Goal: Information Seeking & Learning: Find specific fact

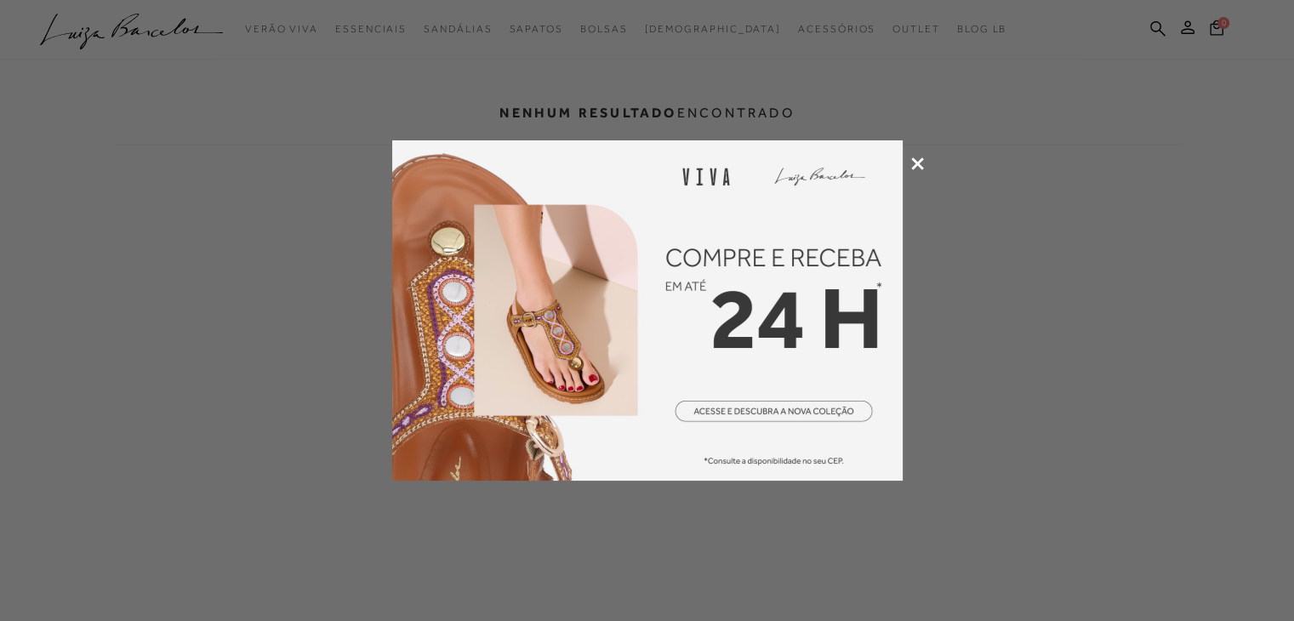
click at [915, 165] on icon at bounding box center [917, 163] width 13 height 13
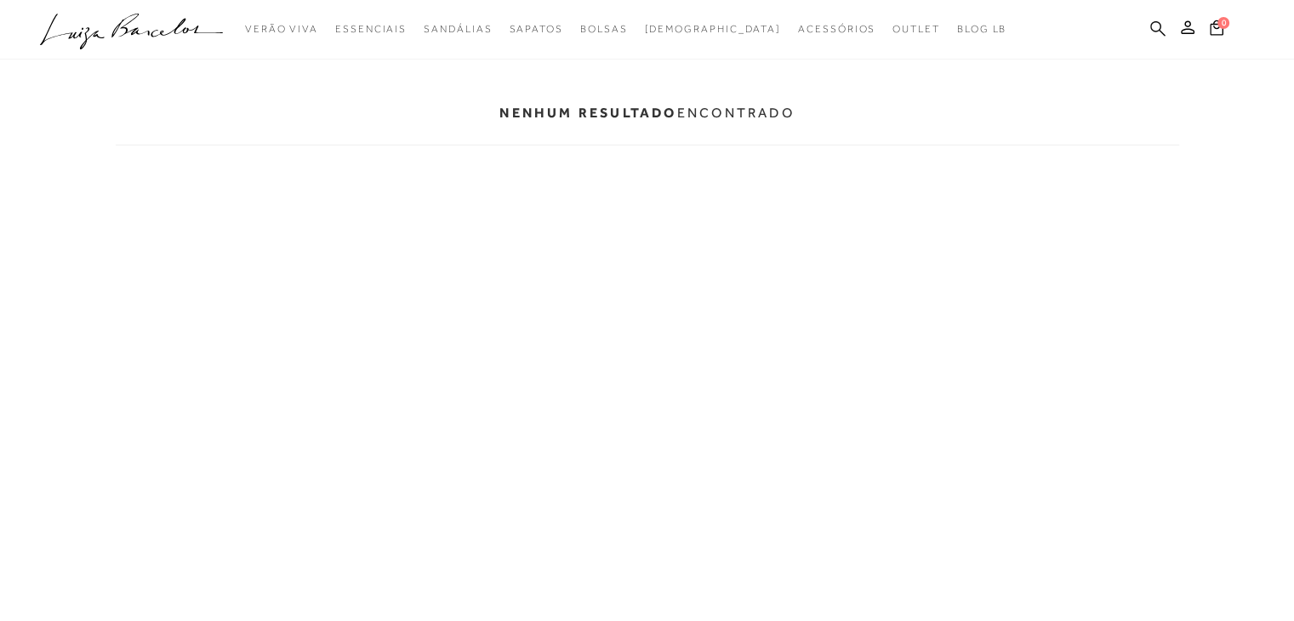
click at [1152, 31] on icon at bounding box center [1157, 27] width 15 height 15
click at [1167, 26] on ul ".a{fill-rule:evenodd;} Verão Viva Em alta Modelo Essenciais" at bounding box center [634, 29] width 1189 height 31
click at [1151, 26] on icon at bounding box center [1157, 27] width 15 height 15
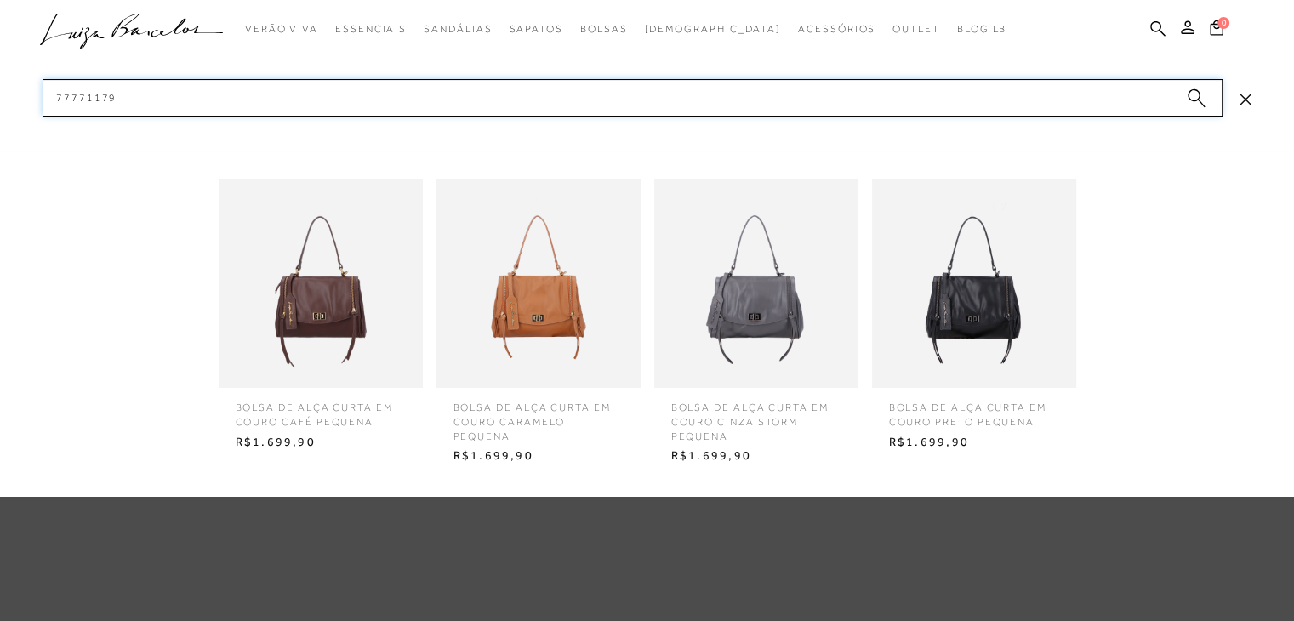
type input "77771179"
click at [572, 300] on img at bounding box center [538, 284] width 204 height 268
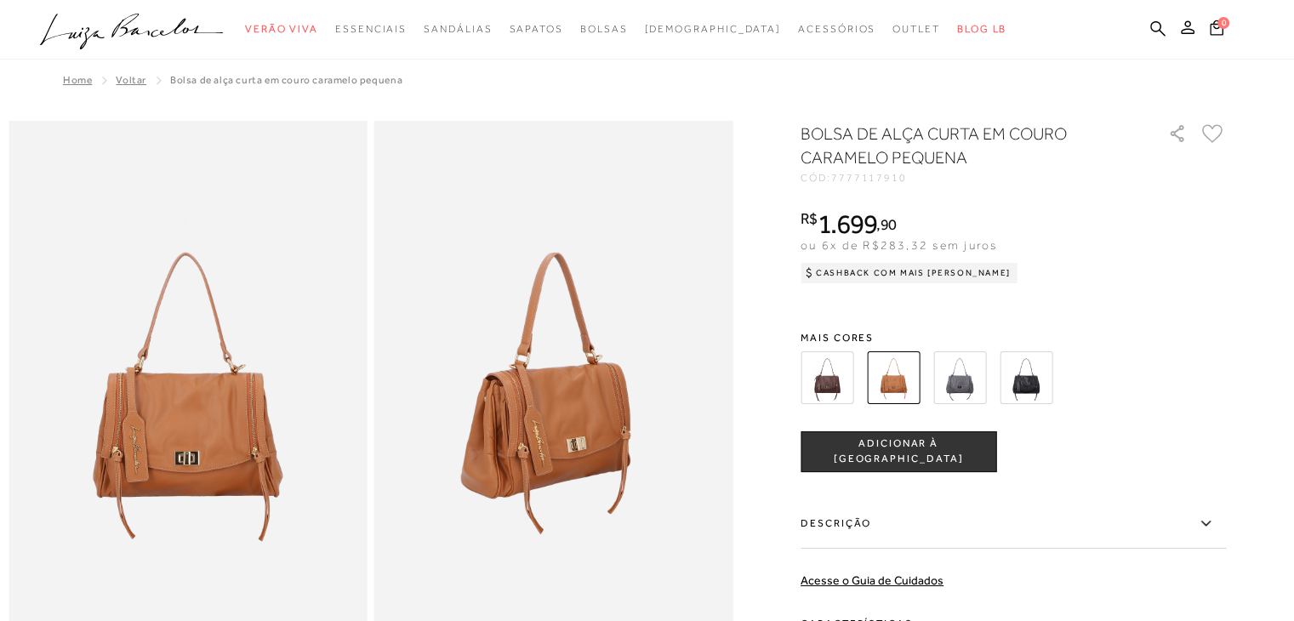
click at [1149, 26] on ul ".a{fill-rule:evenodd;} Verão Viva Em alta Favoritos das Influenciadoras Apostas…" at bounding box center [634, 29] width 1189 height 31
click at [1161, 31] on icon at bounding box center [1157, 27] width 15 height 15
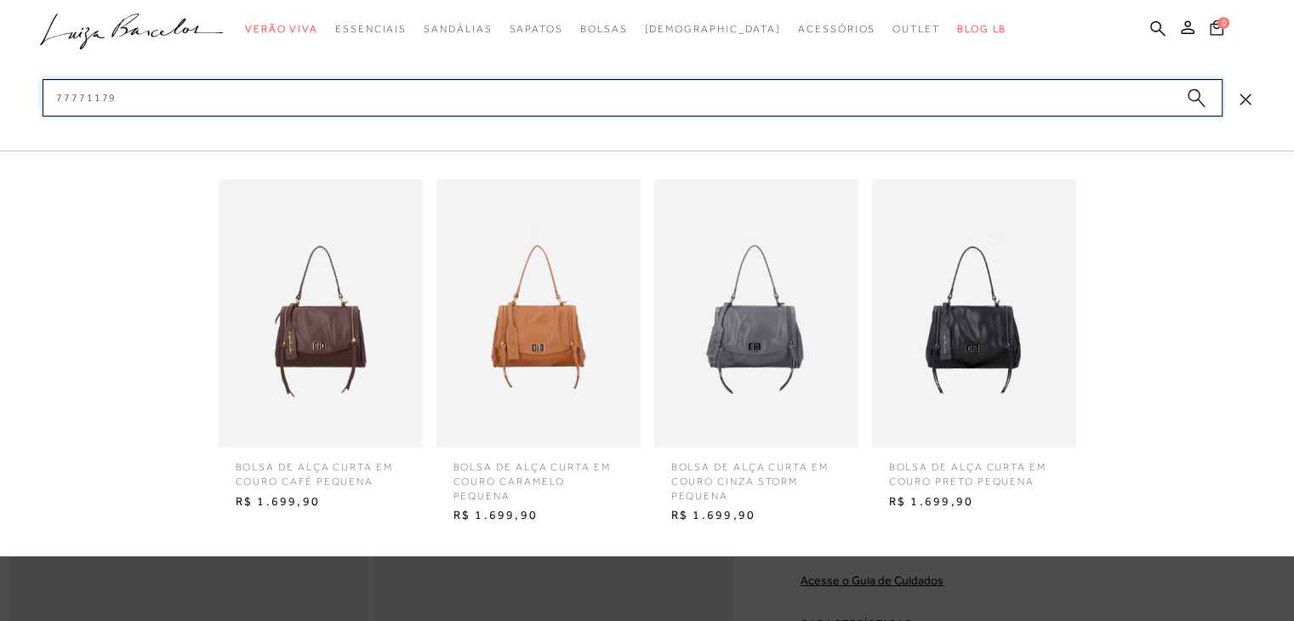
type input "77771179"
click at [526, 336] on img at bounding box center [538, 314] width 204 height 268
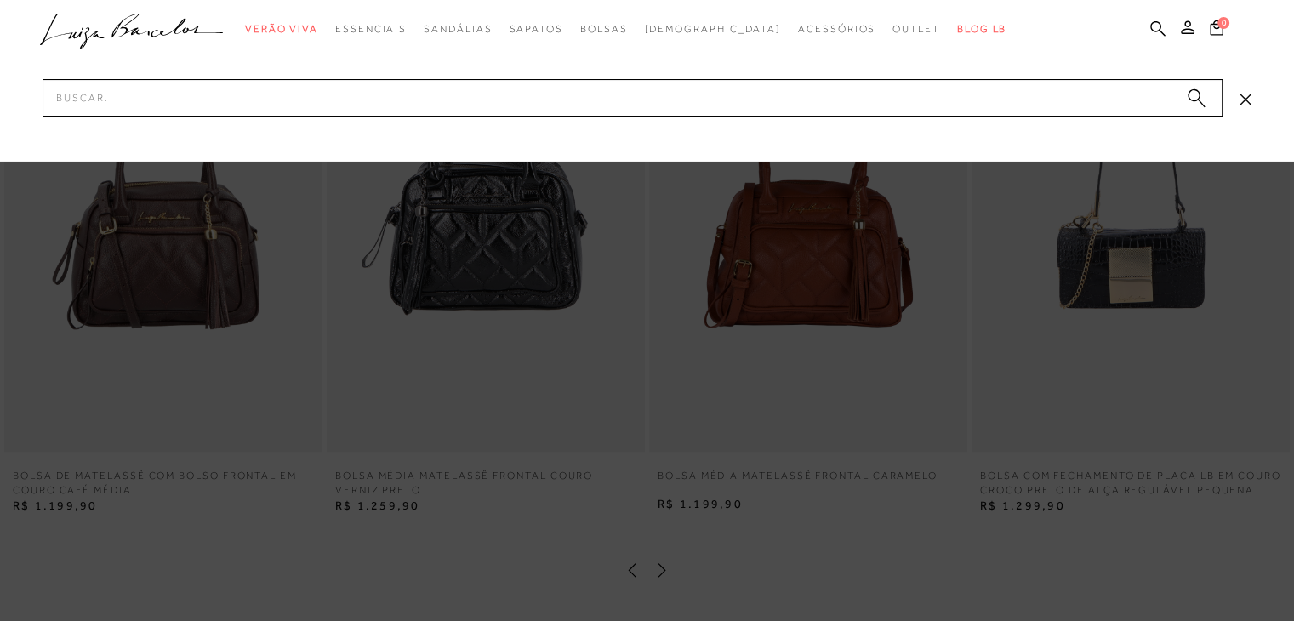
scroll to position [1787, 0]
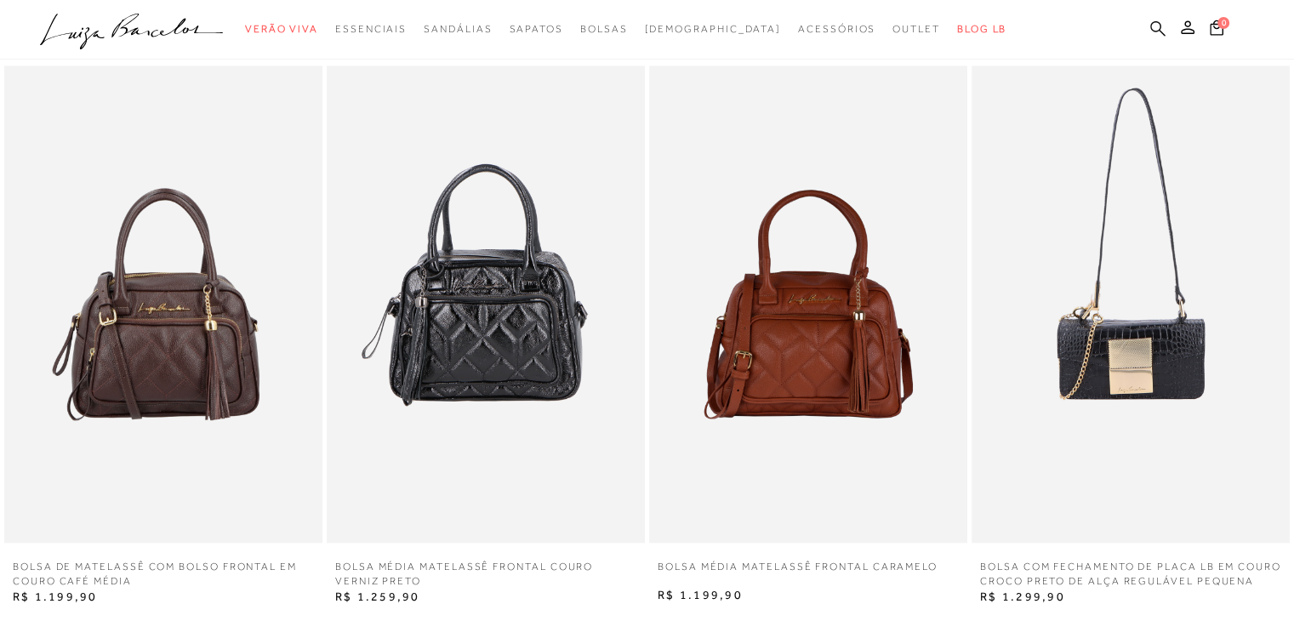
click at [1155, 28] on icon at bounding box center [1157, 28] width 15 height 16
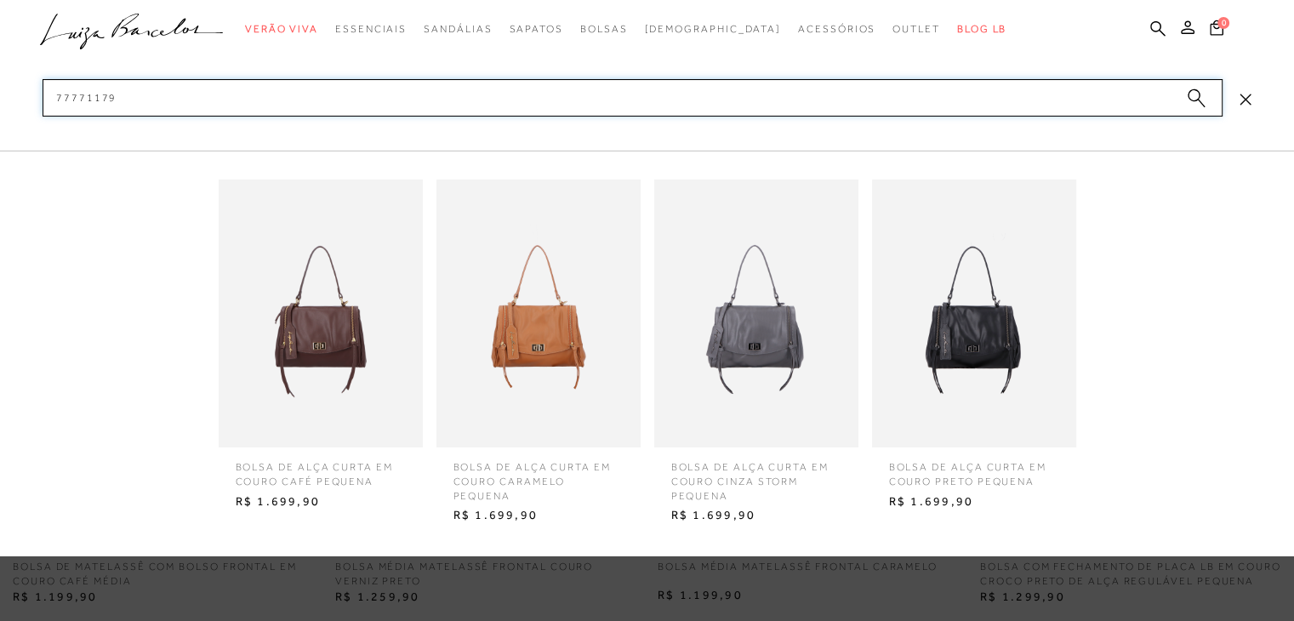
type input "77771179"
click at [521, 351] on img at bounding box center [538, 314] width 204 height 268
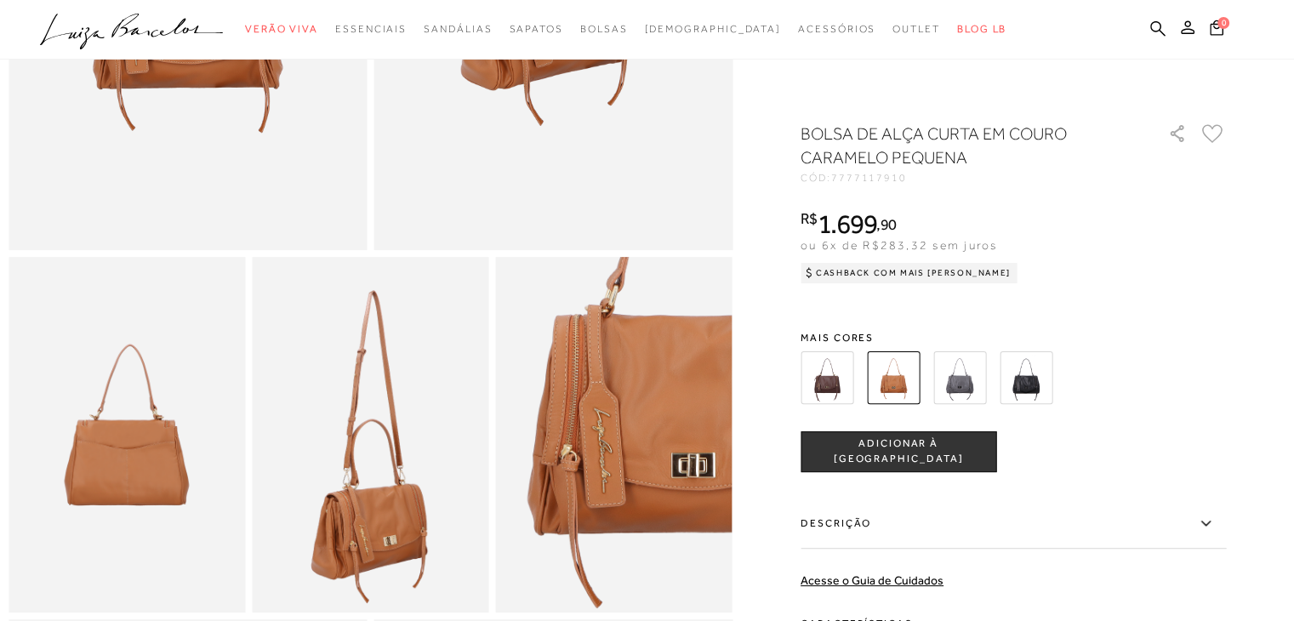
scroll to position [170, 0]
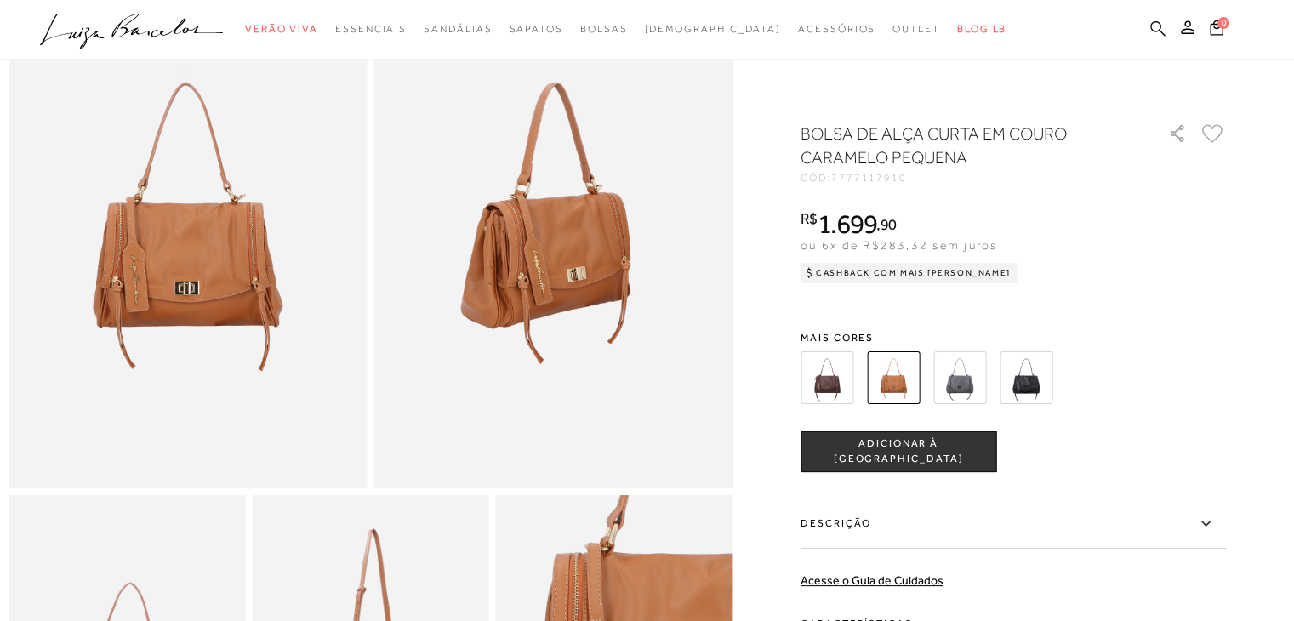
click at [1156, 33] on icon at bounding box center [1157, 28] width 15 height 16
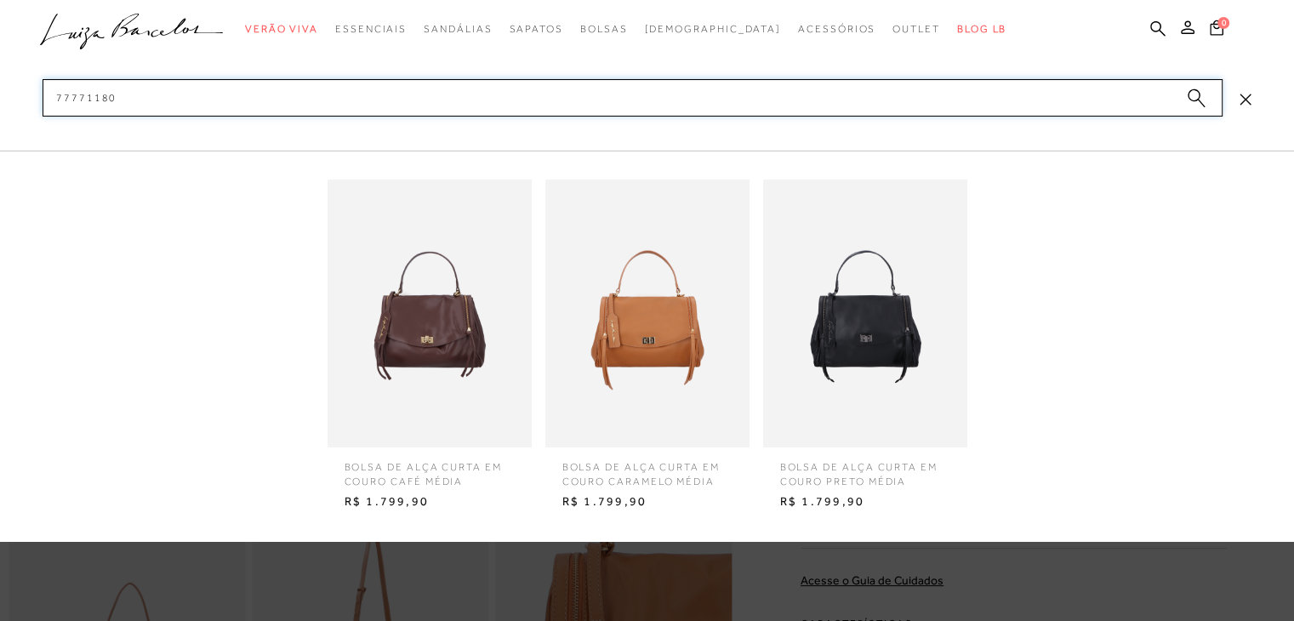
type input "77771180"
click at [711, 335] on img at bounding box center [647, 314] width 204 height 268
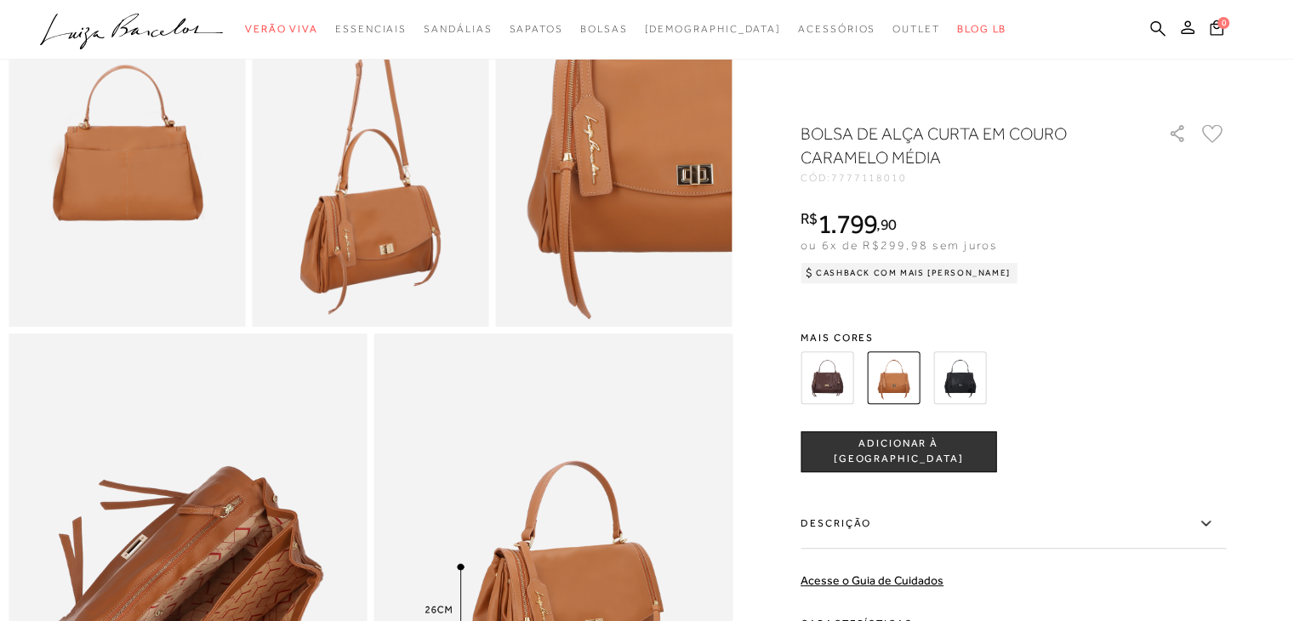
scroll to position [681, 0]
